Goal: Find specific page/section: Find specific page/section

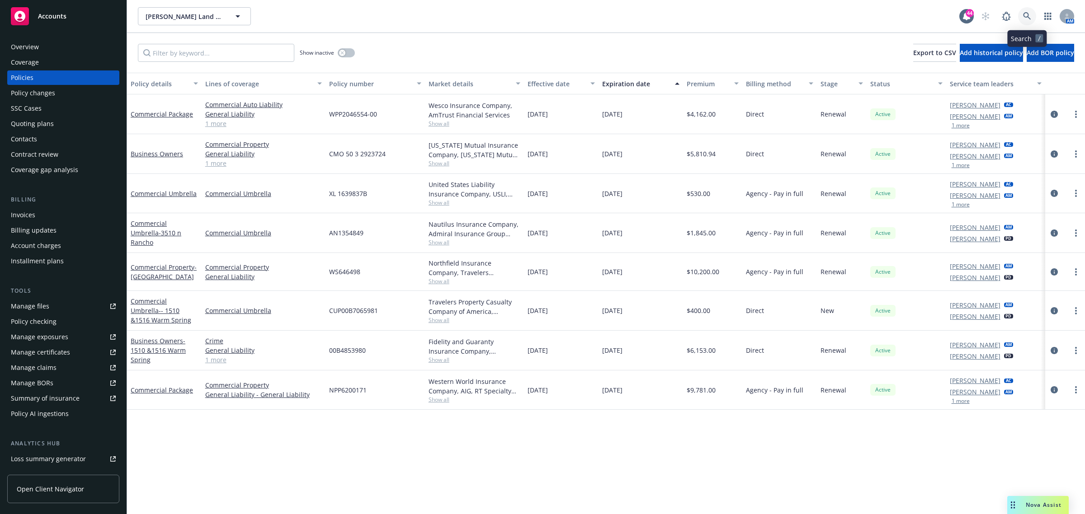
click at [1030, 9] on link at bounding box center [1027, 16] width 18 height 18
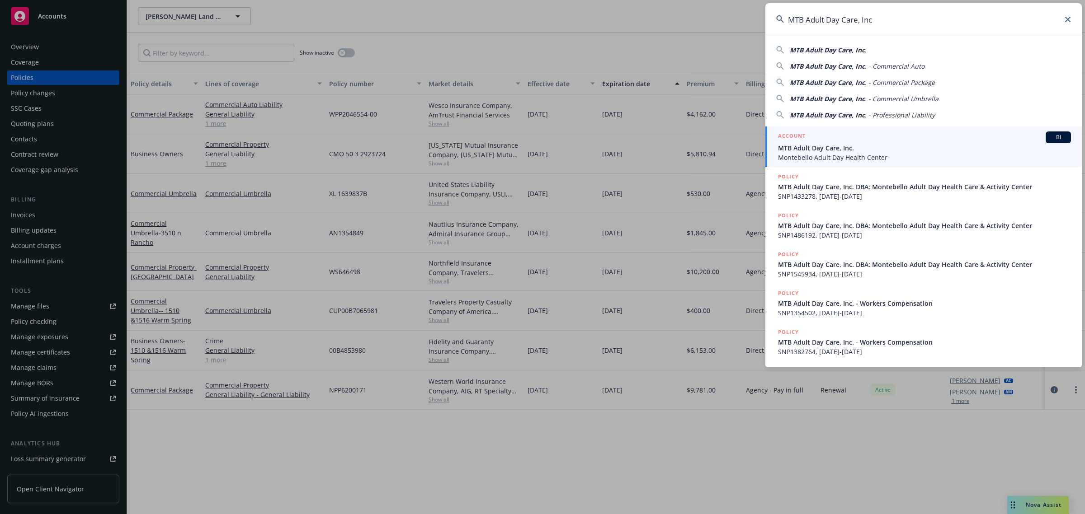
type input "MTB Adult Day Care, Inc"
click at [840, 141] on div "ACCOUNT BI" at bounding box center [924, 138] width 293 height 12
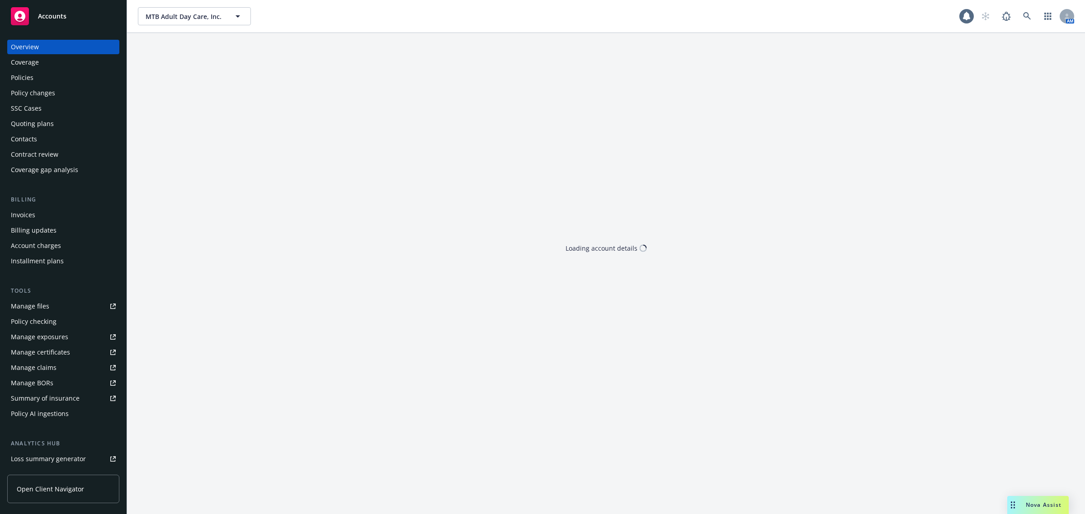
click at [55, 77] on div "Policies" at bounding box center [63, 78] width 105 height 14
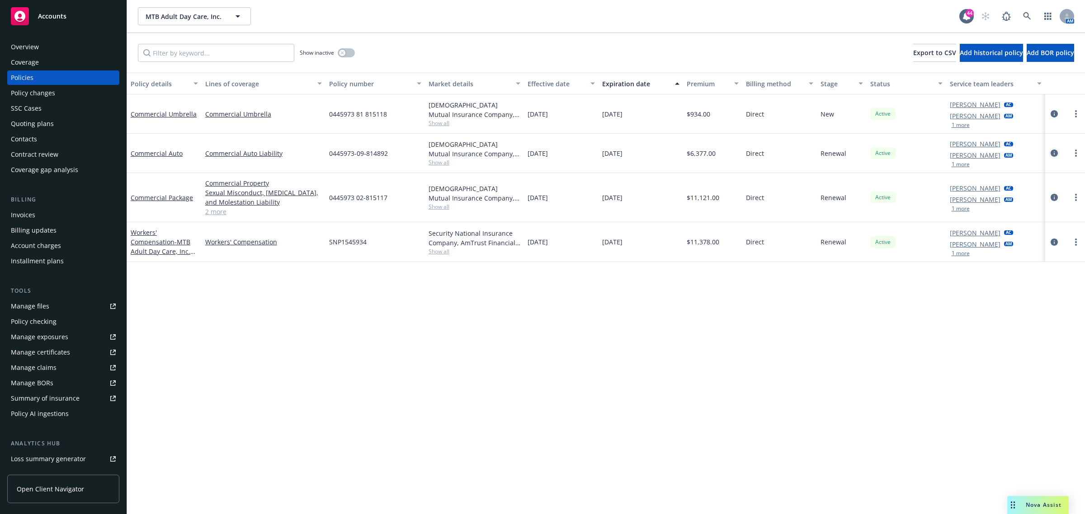
click at [1054, 152] on icon "circleInformation" at bounding box center [1053, 153] width 7 height 7
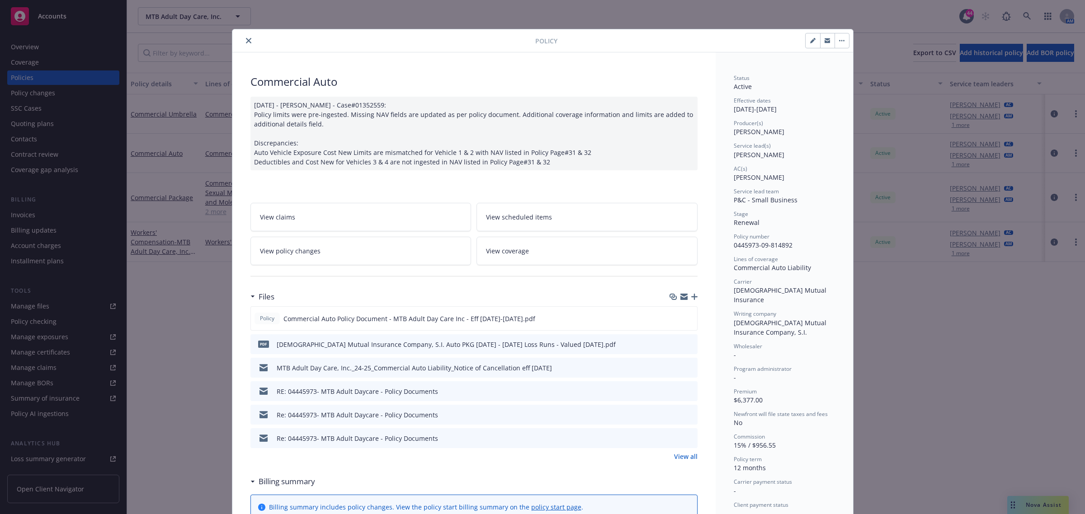
click at [246, 39] on icon "close" at bounding box center [248, 40] width 5 height 5
